Goal: Transaction & Acquisition: Obtain resource

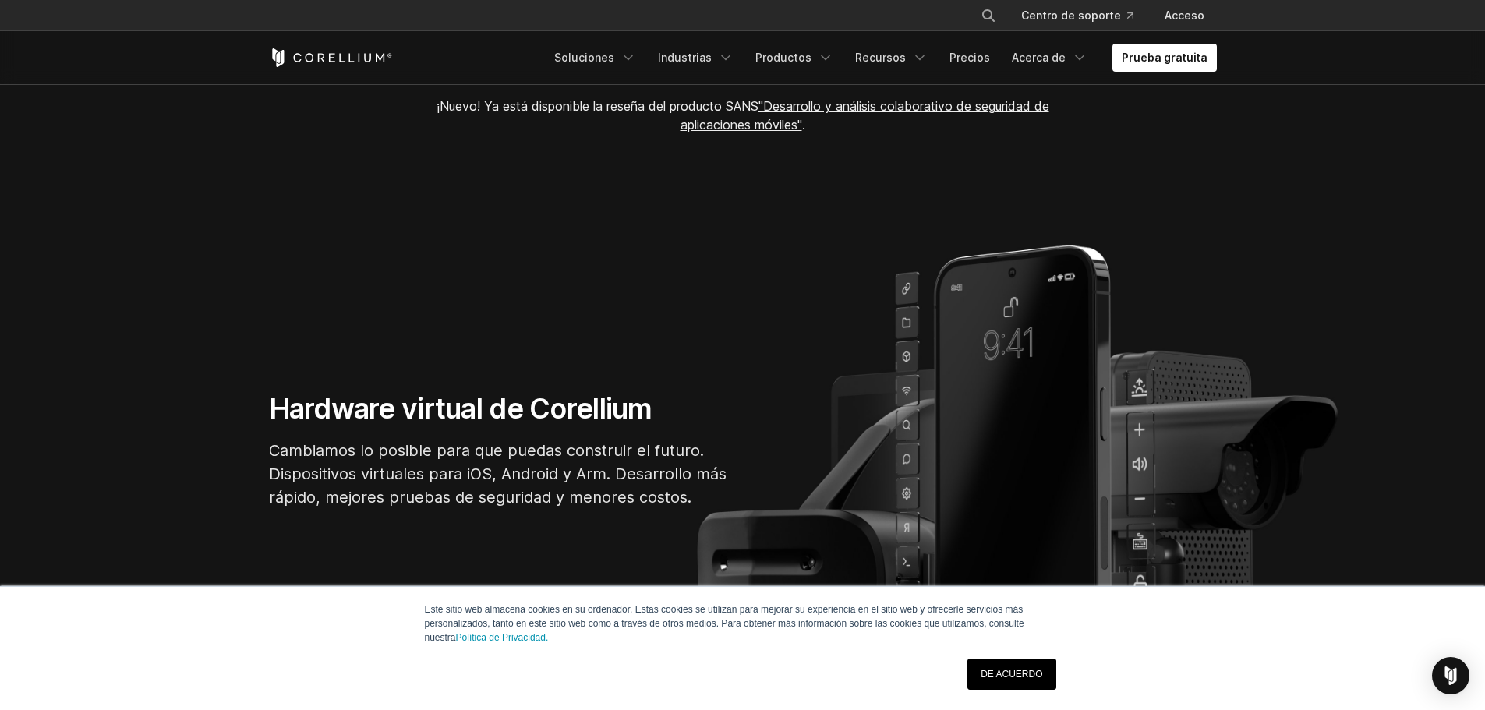
click at [1029, 663] on link "DE ACUERDO" at bounding box center [1011, 674] width 88 height 31
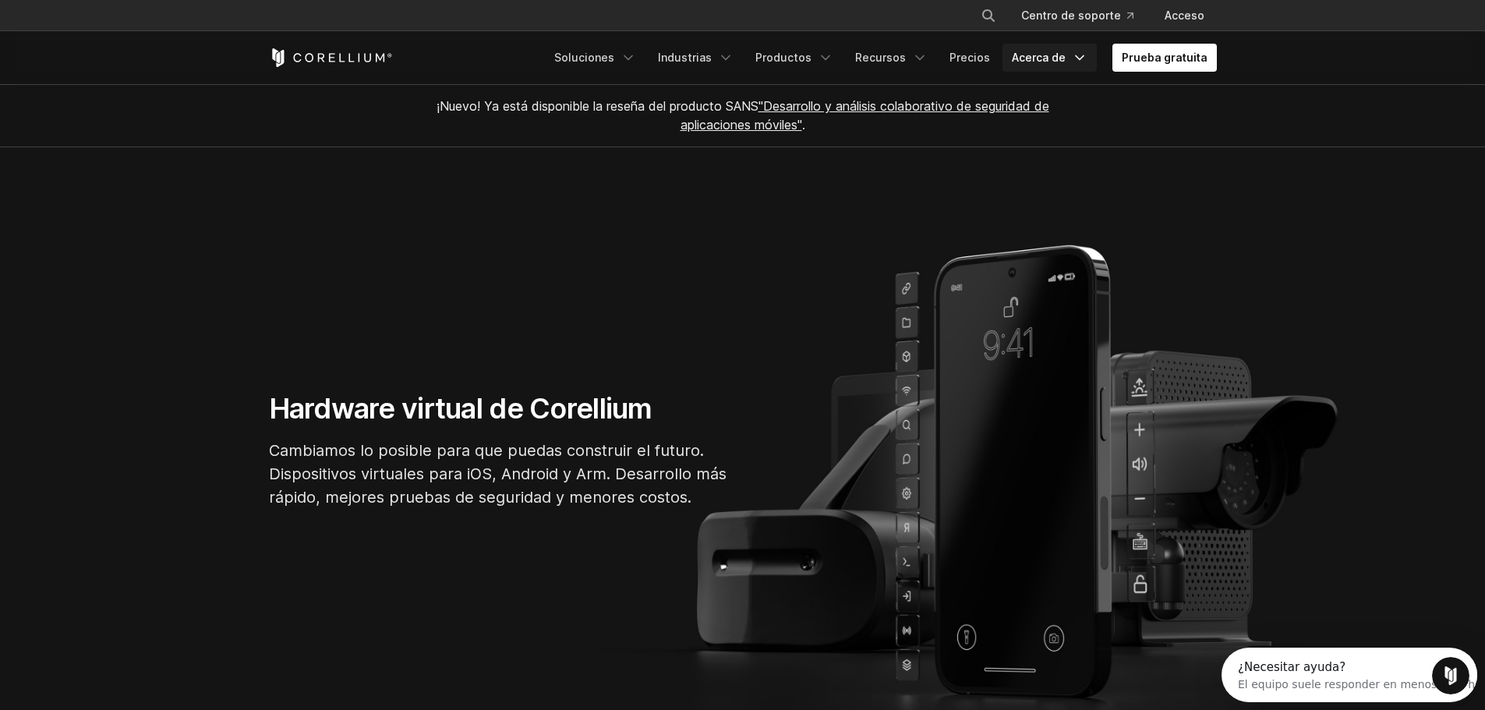
click at [1016, 50] on font "Acerca de" at bounding box center [1039, 58] width 54 height 16
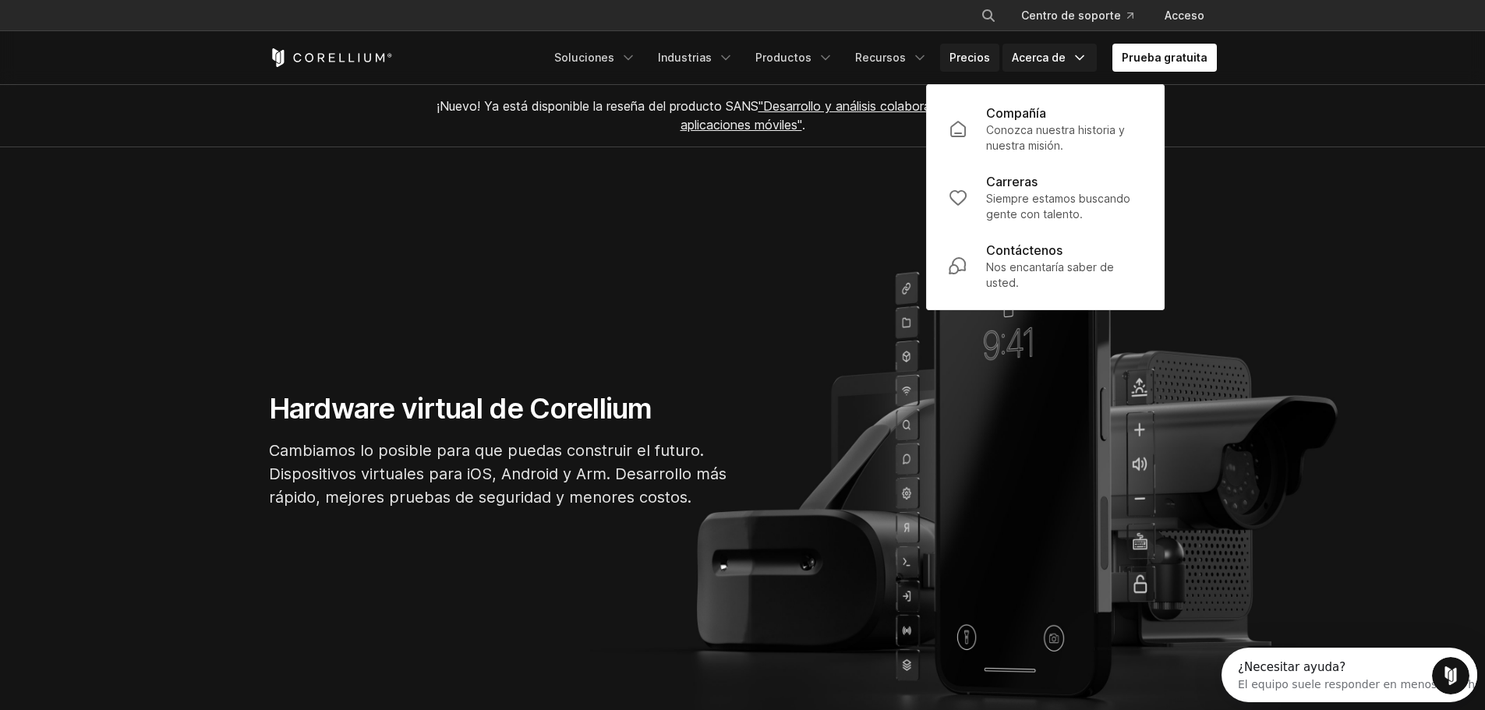
click at [990, 51] on font "Precios" at bounding box center [969, 57] width 41 height 13
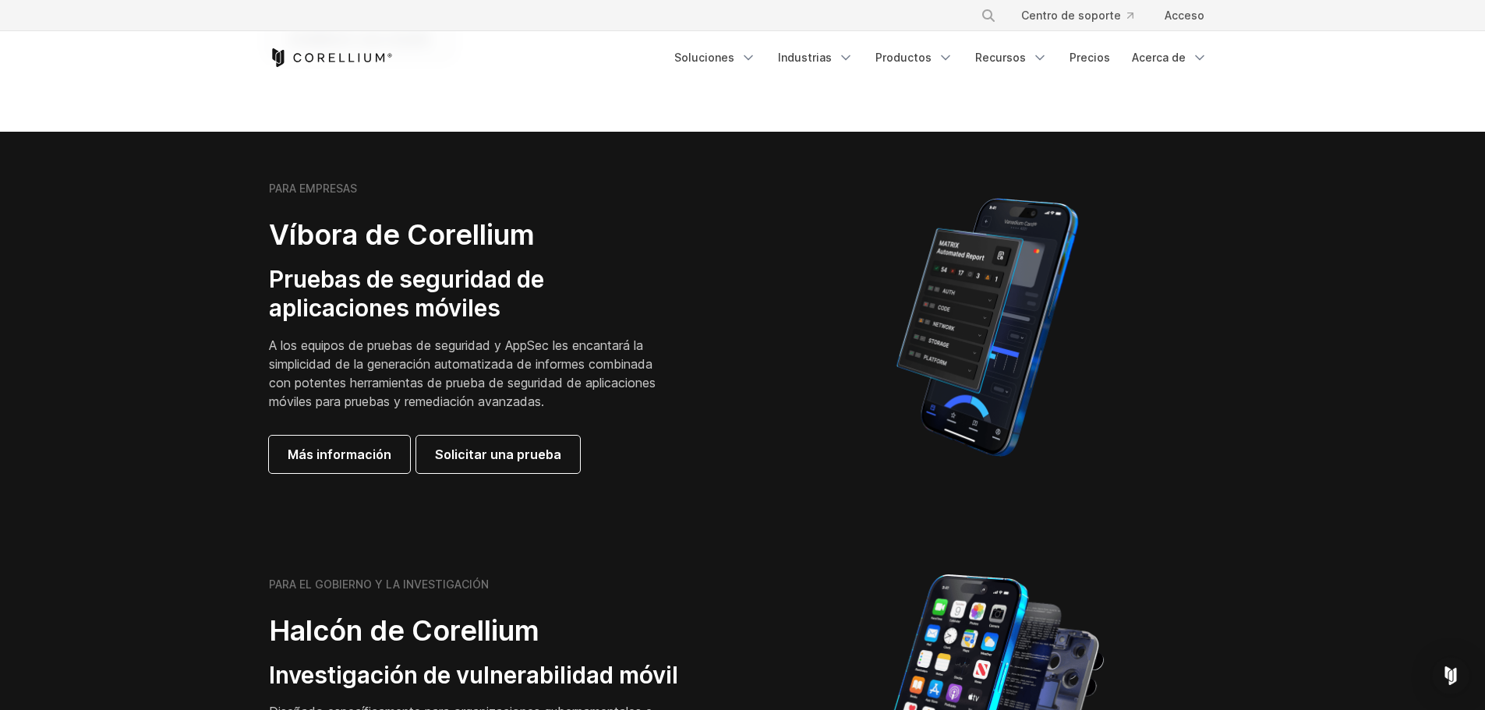
scroll to position [312, 0]
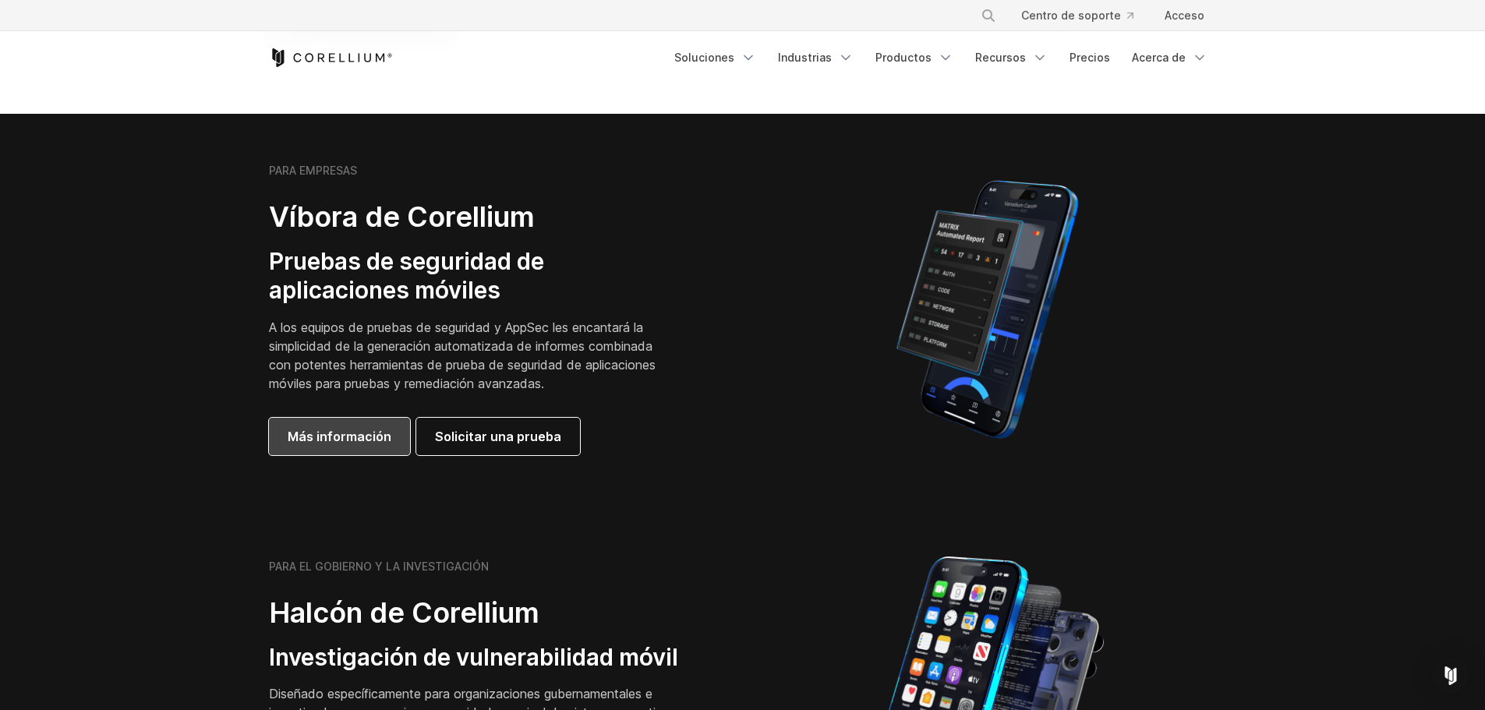
click at [378, 431] on font "Más información" at bounding box center [340, 437] width 104 height 16
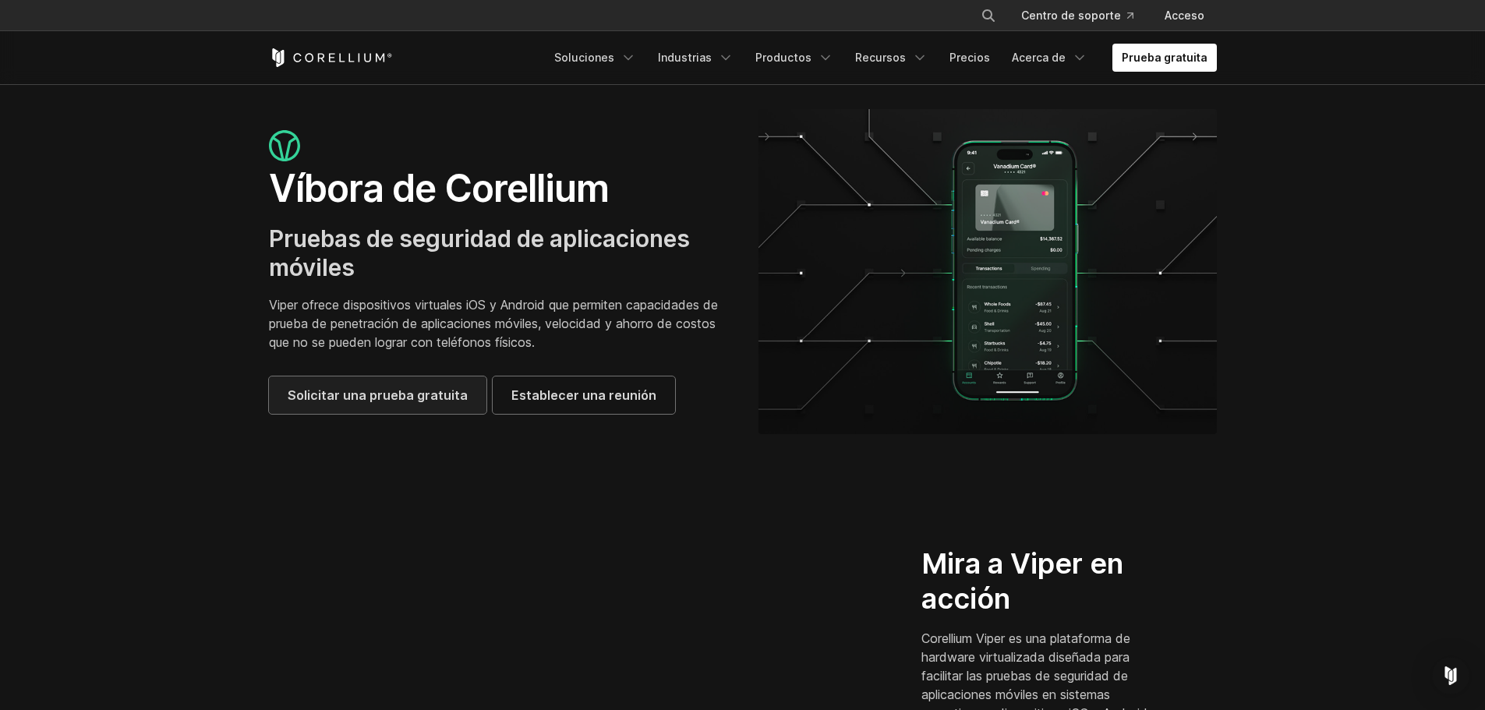
click at [388, 387] on font "Solicitar una prueba gratuita" at bounding box center [378, 395] width 180 height 16
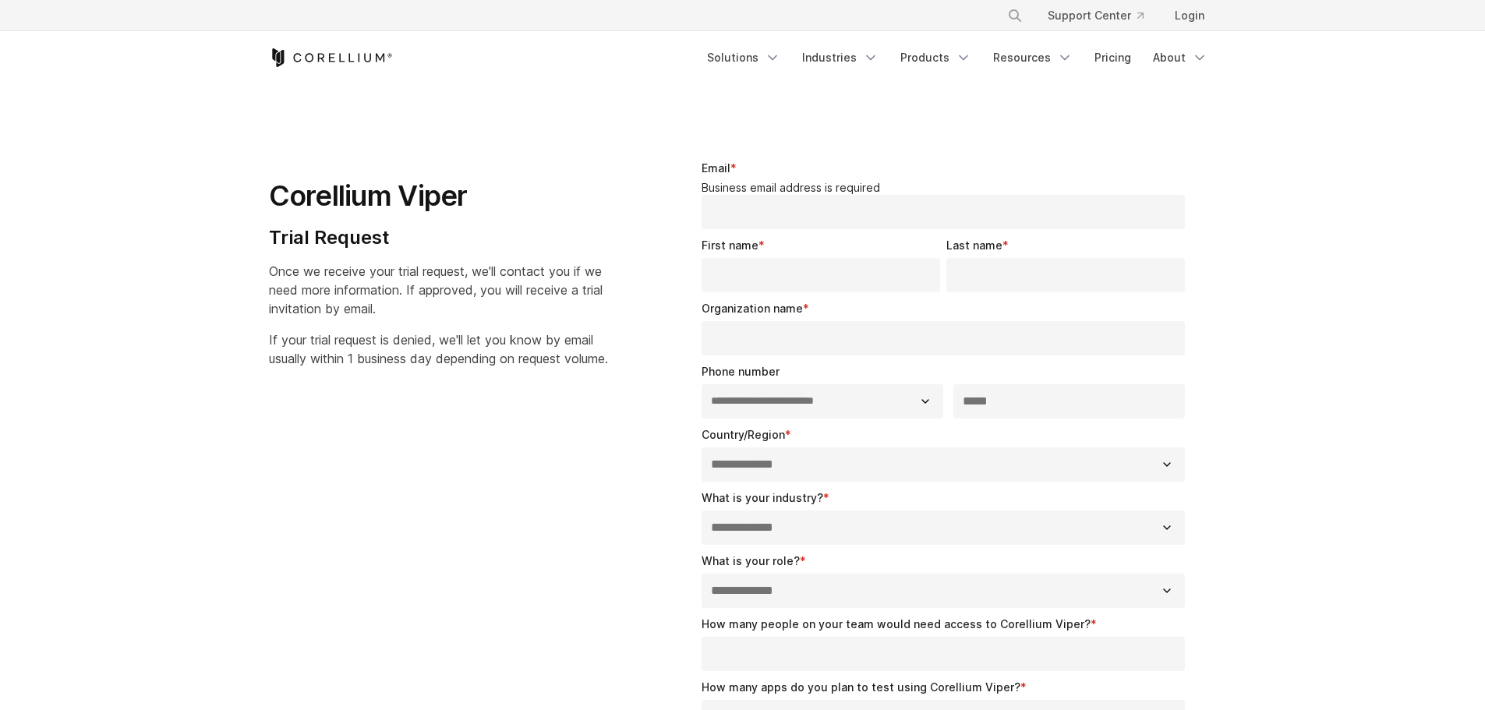
select select "**"
click at [1066, 55] on icon "Navigation Menu" at bounding box center [1065, 58] width 16 height 16
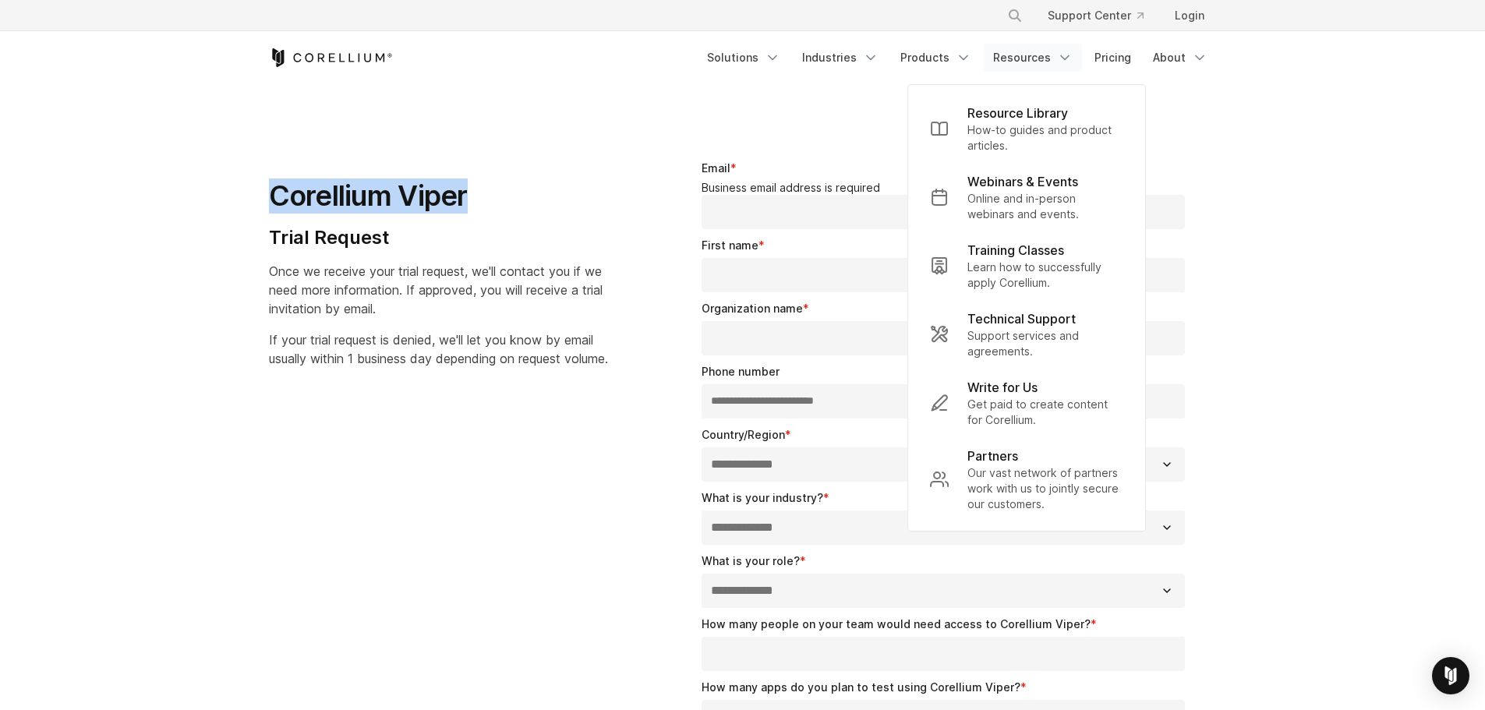
drag, startPoint x: 477, startPoint y: 203, endPoint x: 253, endPoint y: 187, distance: 224.3
click at [253, 187] on div "Corellium Viper Trial Request Once we receive your trial request, we'll contact…" at bounding box center [457, 258] width 408 height 246
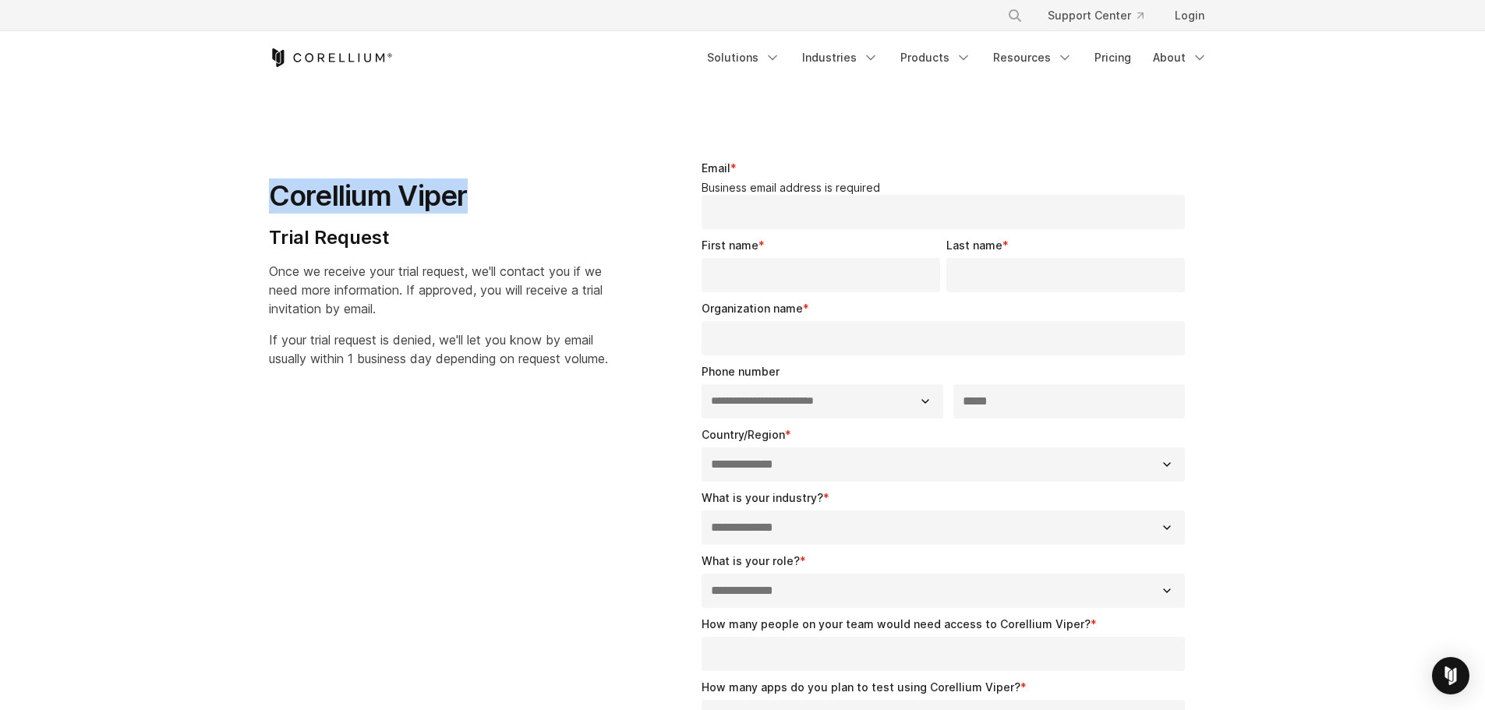
copy h1 "Corellium Viper"
